Goal: Check status

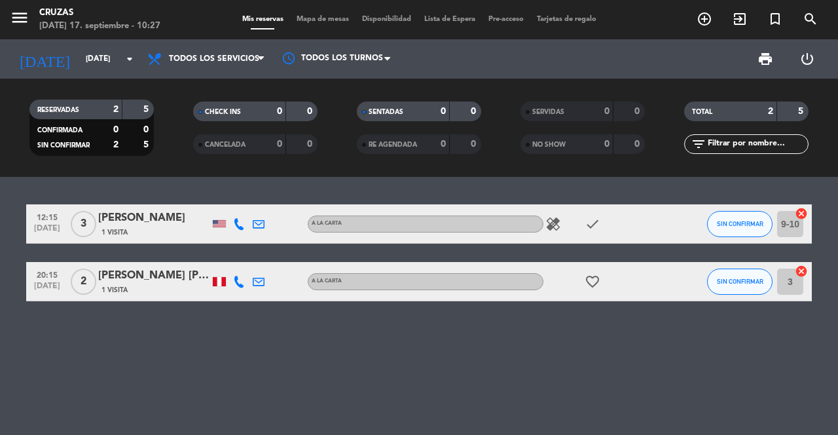
click at [79, 62] on input "[DATE]" at bounding box center [131, 59] width 104 height 22
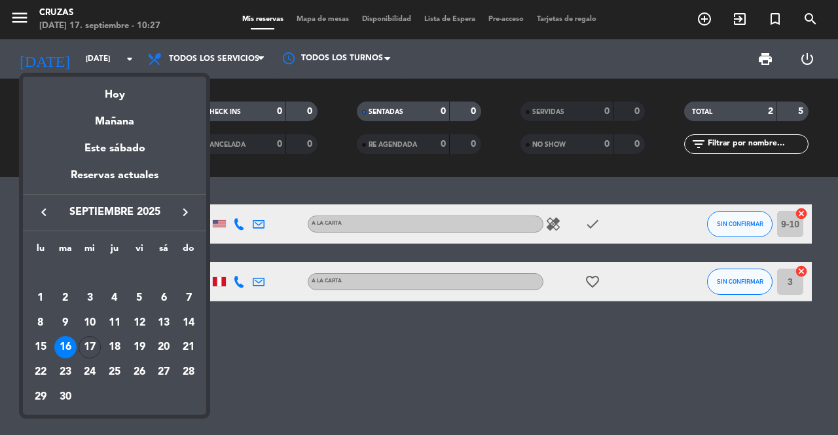
click at [115, 102] on div "Hoy" at bounding box center [114, 90] width 183 height 27
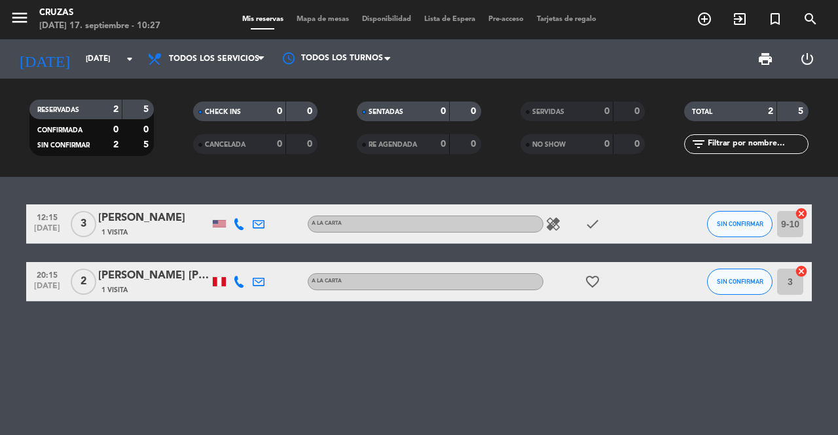
type input "[DATE]"
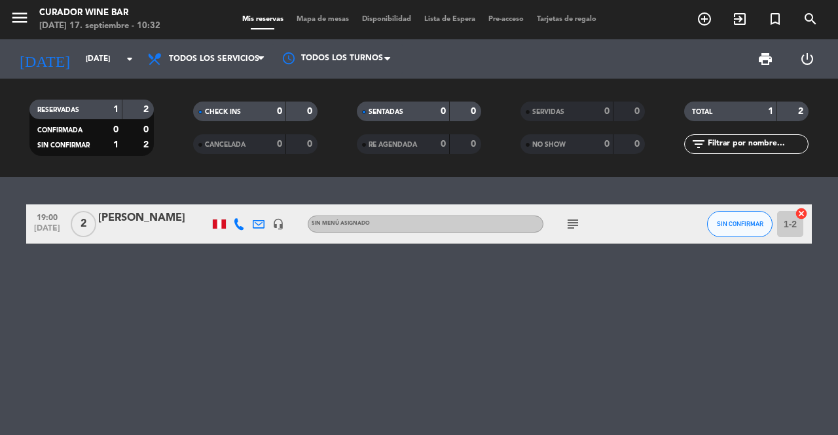
click at [580, 217] on icon "subject" at bounding box center [573, 224] width 16 height 16
click at [747, 225] on span "SIN CONFIRMAR" at bounding box center [740, 223] width 47 height 7
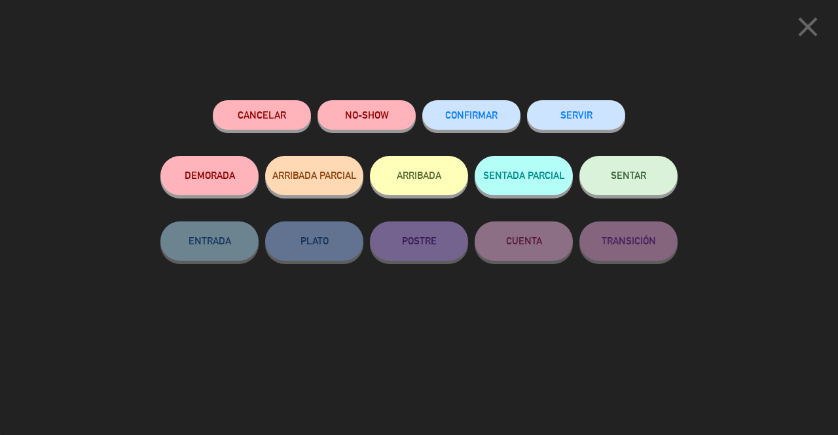
click at [805, 33] on icon "close" at bounding box center [808, 26] width 33 height 33
